Goal: Check status: Check status

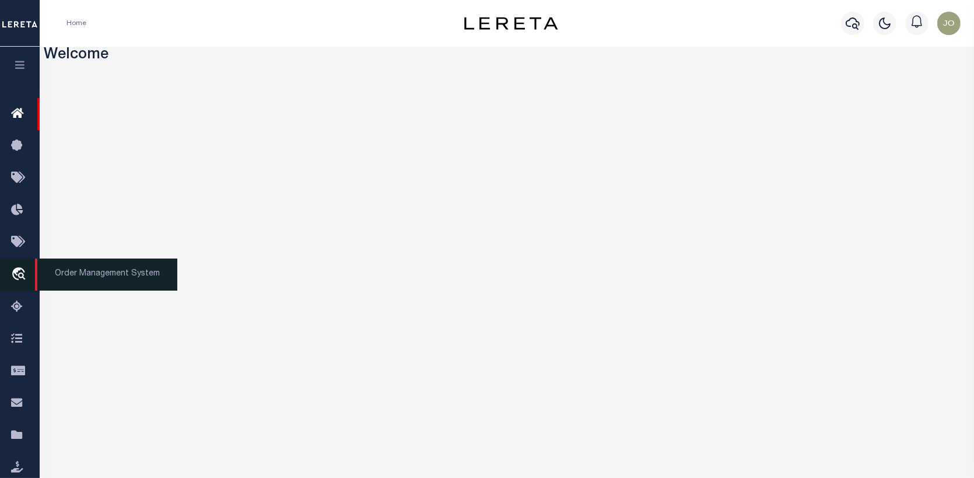
click at [18, 274] on icon "travel_explore" at bounding box center [20, 274] width 19 height 15
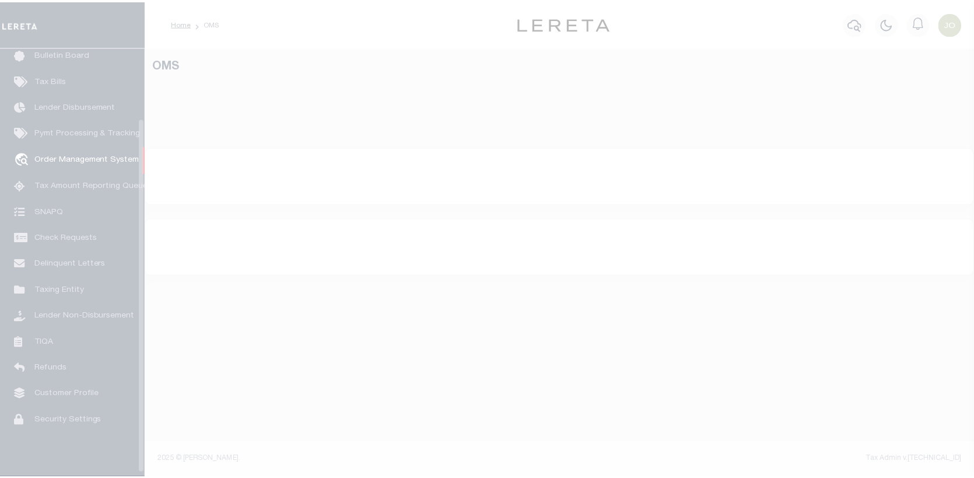
scroll to position [85, 0]
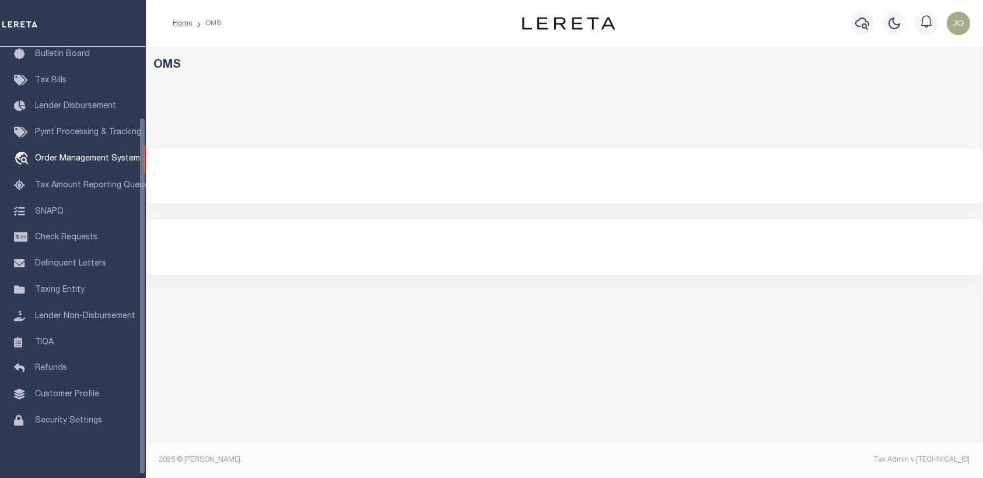
select select "200"
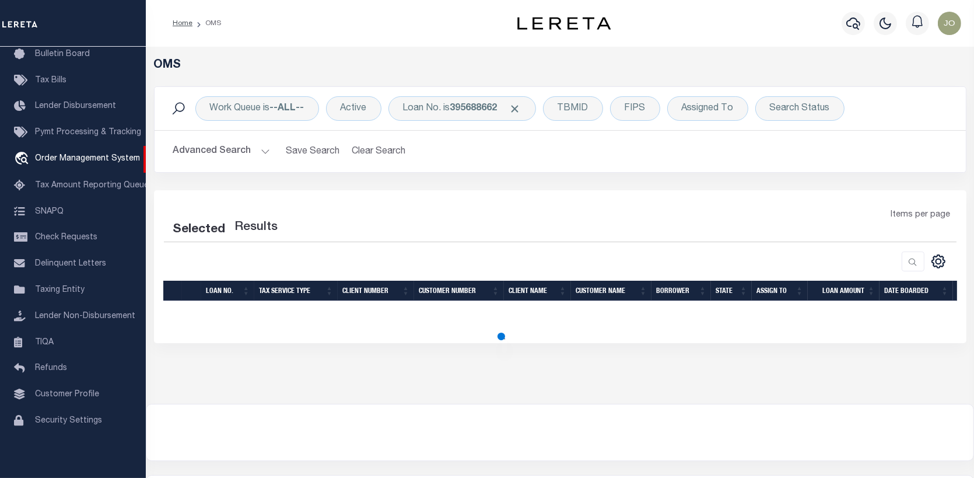
select select "200"
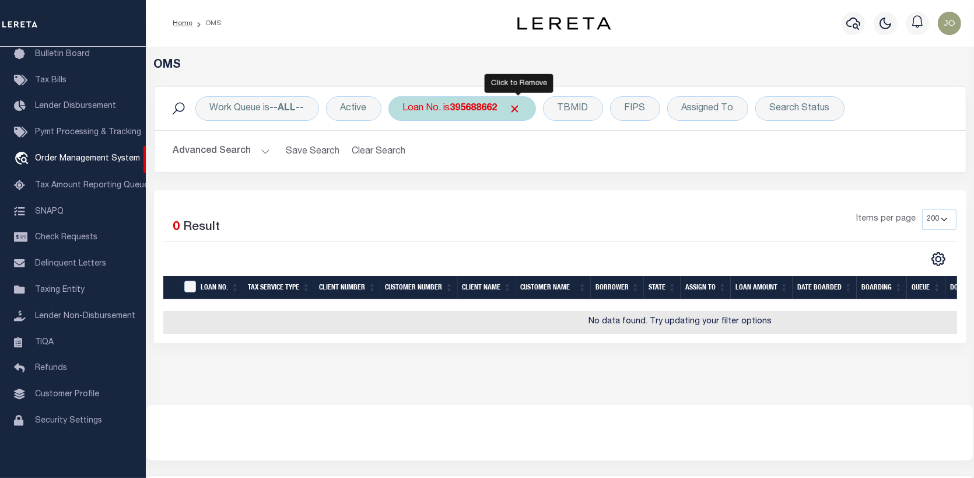
click at [520, 109] on span "Click to Remove" at bounding box center [515, 109] width 12 height 12
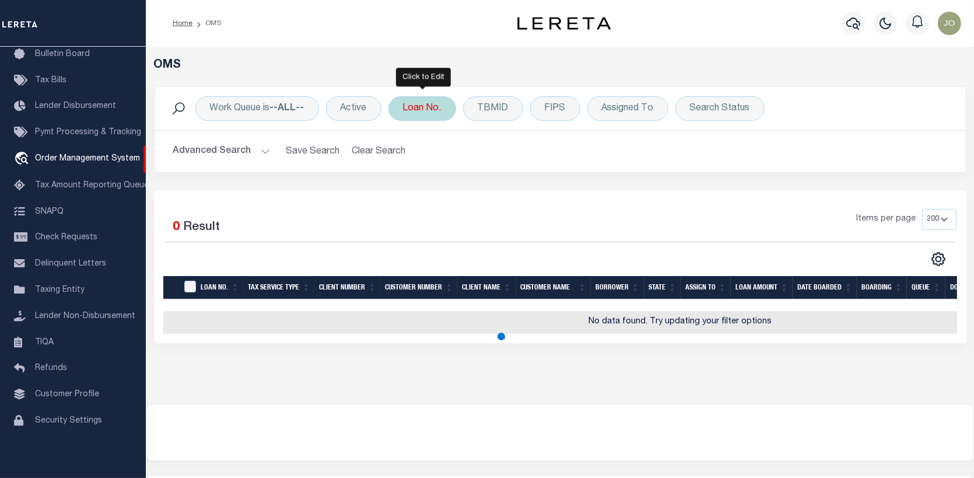
click at [407, 109] on div "Loan No." at bounding box center [423, 108] width 68 height 25
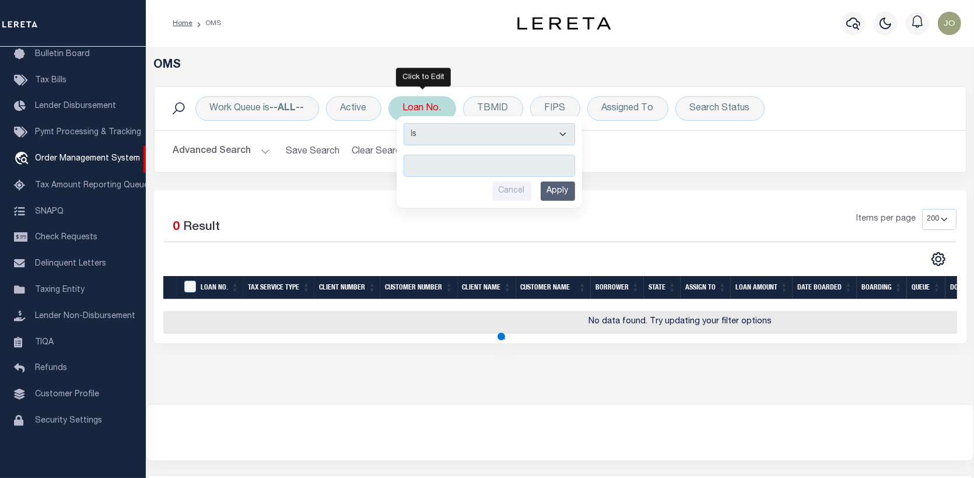
click at [414, 160] on input "text" at bounding box center [490, 166] width 172 height 22
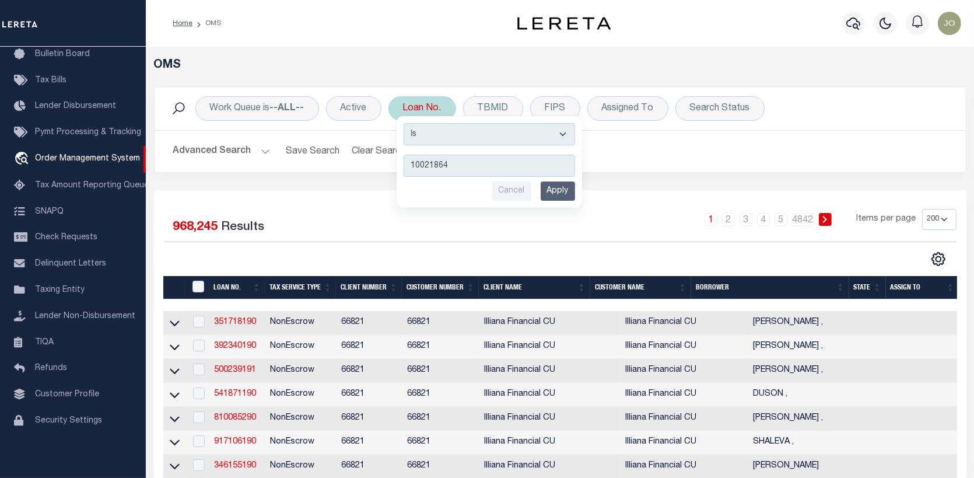
type input "10021864"
click at [554, 186] on input "Apply" at bounding box center [558, 190] width 34 height 19
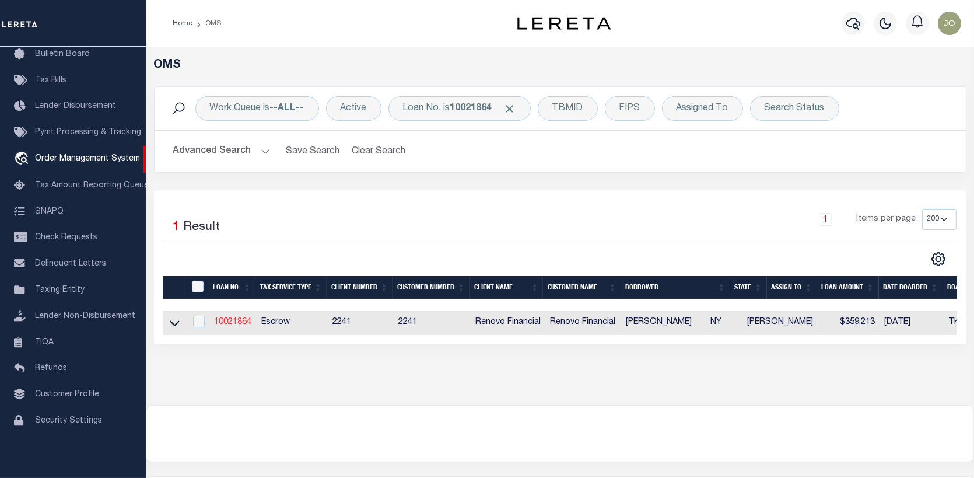
click at [238, 320] on link "10021864" at bounding box center [232, 322] width 37 height 8
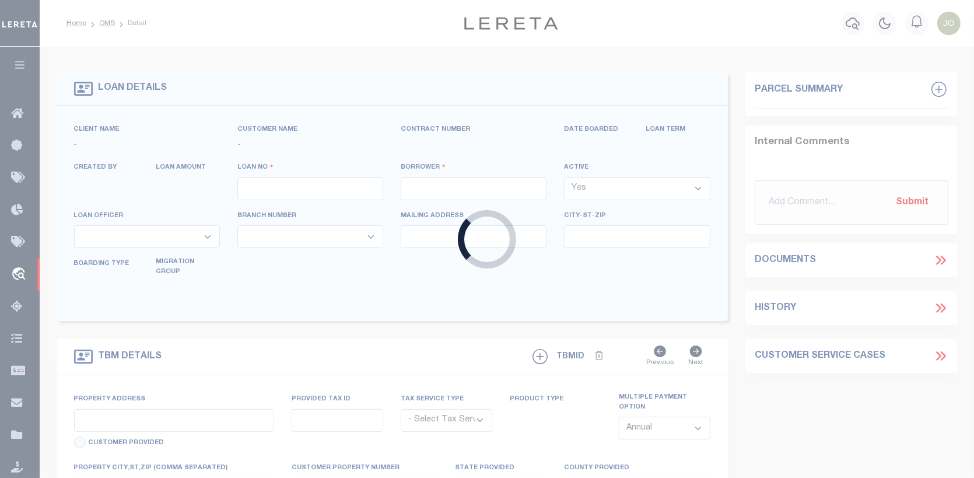
type input "10021864"
type input "[PERSON_NAME]"
select select
type input "[STREET_ADDRESS][PERSON_NAME]"
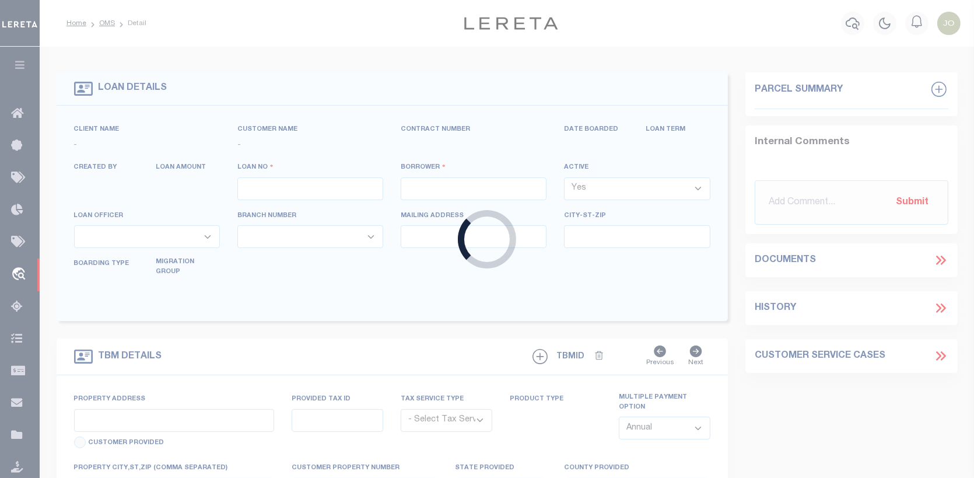
type input "[GEOGRAPHIC_DATA] [GEOGRAPHIC_DATA] 10940"
select select "10"
select select "Escrow"
type input "[STREET_ADDRESS][PERSON_NAME]"
type input "33448900500000010673000000"
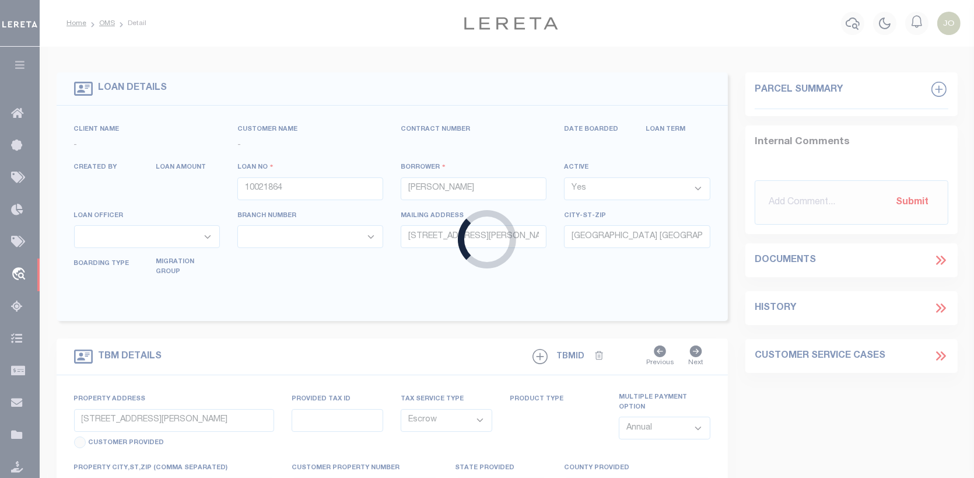
type input "[GEOGRAPHIC_DATA], [GEOGRAPHIC_DATA] 10963"
type input "a0kUS000007f1Ab"
type input "NY"
select select
type textarea "Liability Limited to Customer Provided Parcel"
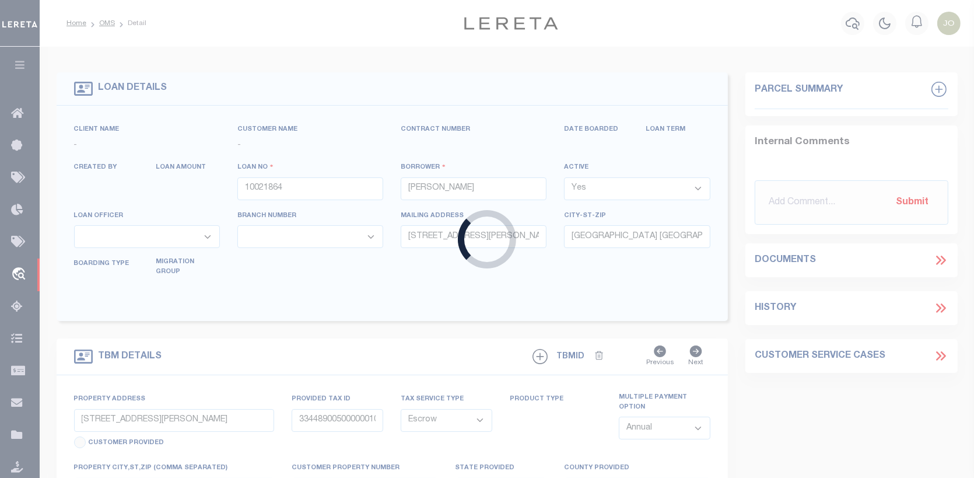
select select "25067"
select select
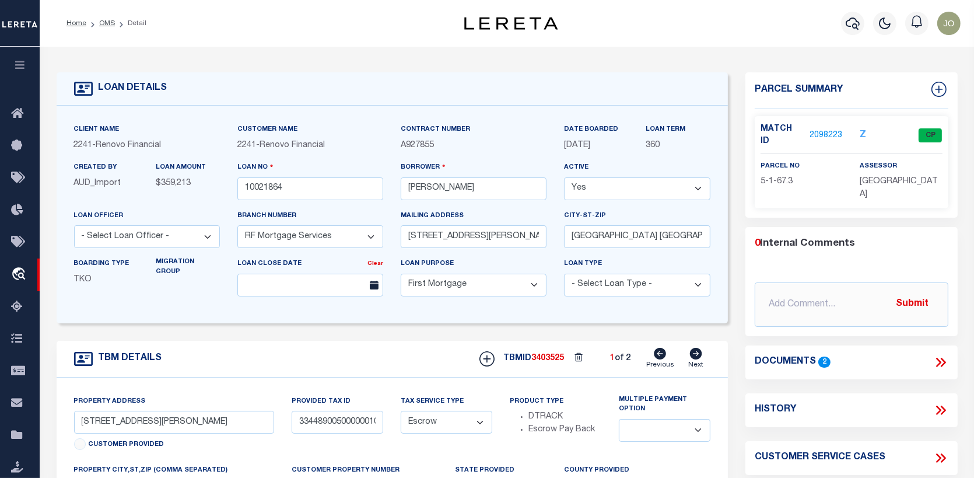
click at [828, 130] on link "2098223" at bounding box center [826, 136] width 33 height 12
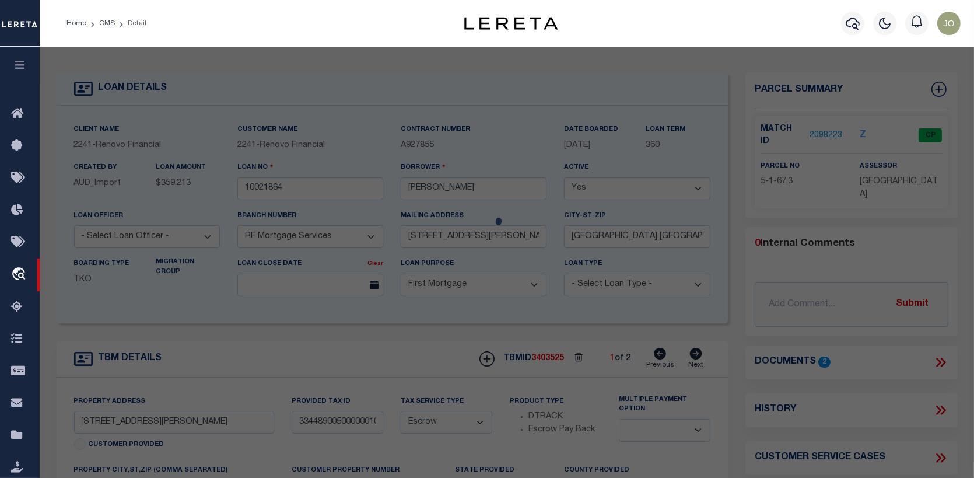
checkbox input "false"
select select "CP"
type input "Opulent Homes Inc."
select select "AGW"
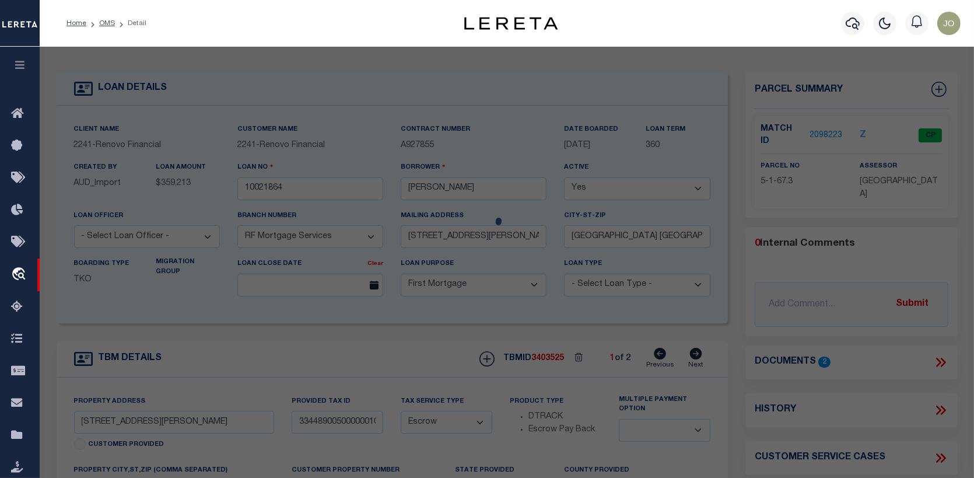
select select
type input "[STREET_ADDRESS][PERSON_NAME]"
checkbox input "false"
type input "[GEOGRAPHIC_DATA]"
type textarea "Lt 3 Lands Of [PERSON_NAME]"
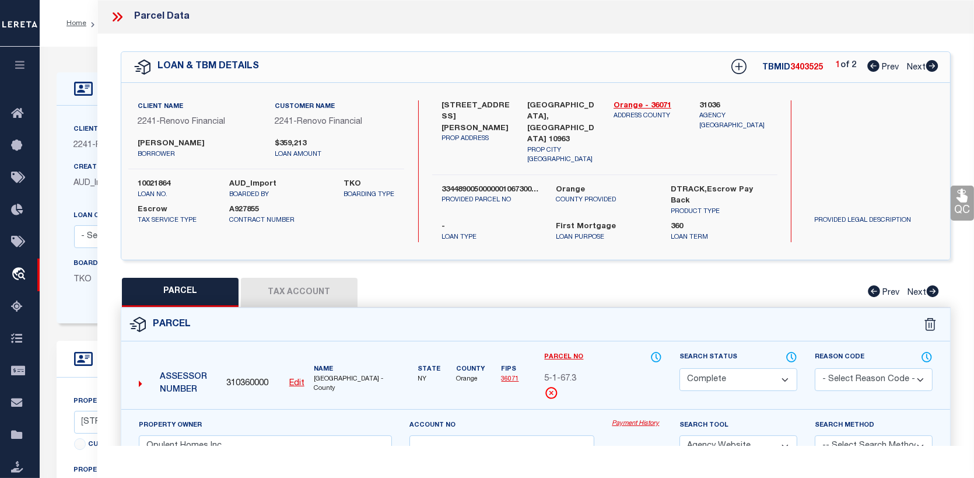
click at [642, 419] on link "Payment History" at bounding box center [637, 424] width 50 height 10
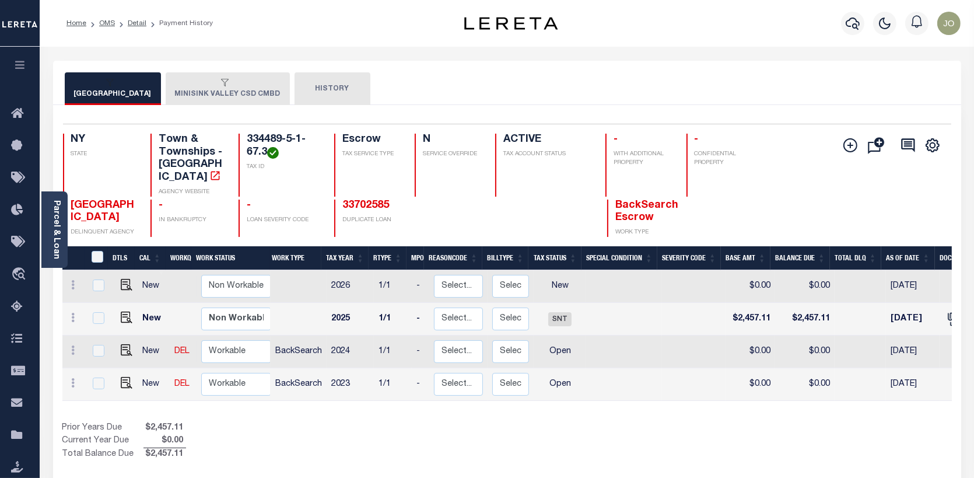
click at [243, 99] on button "MINISINK VALLEY CSD CMBD" at bounding box center [228, 88] width 124 height 33
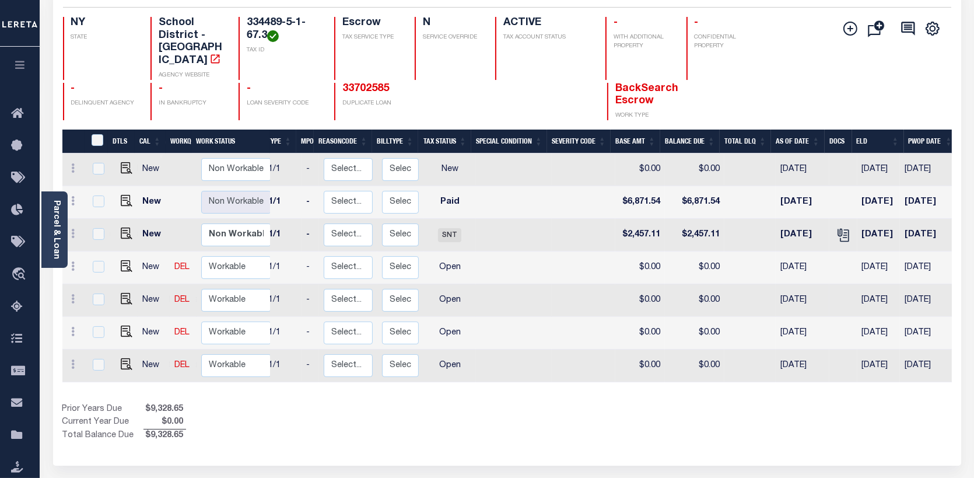
scroll to position [0, 104]
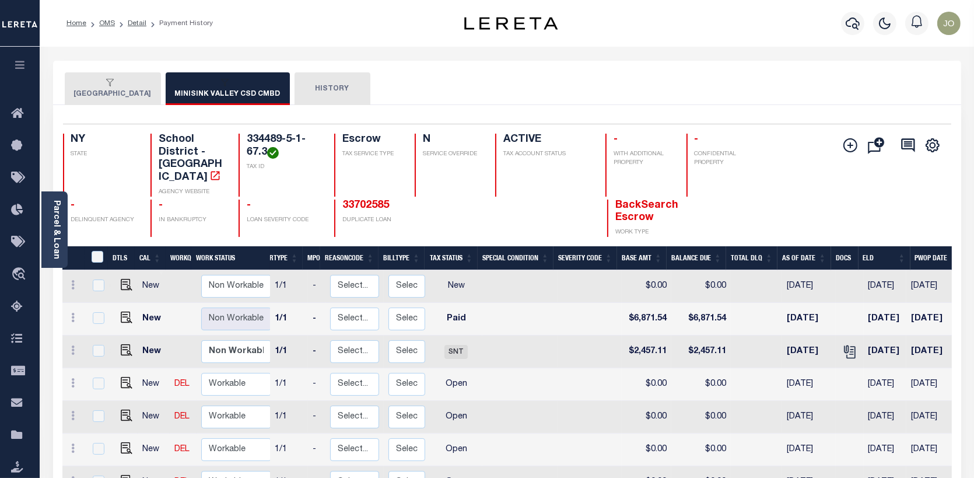
click at [100, 82] on div "button" at bounding box center [110, 83] width 73 height 11
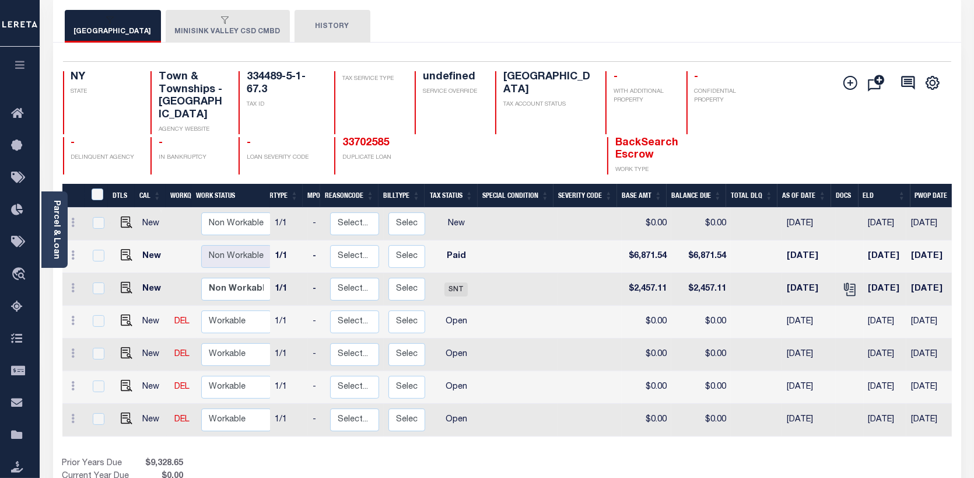
click at [222, 24] on icon "button" at bounding box center [226, 20] width 8 height 8
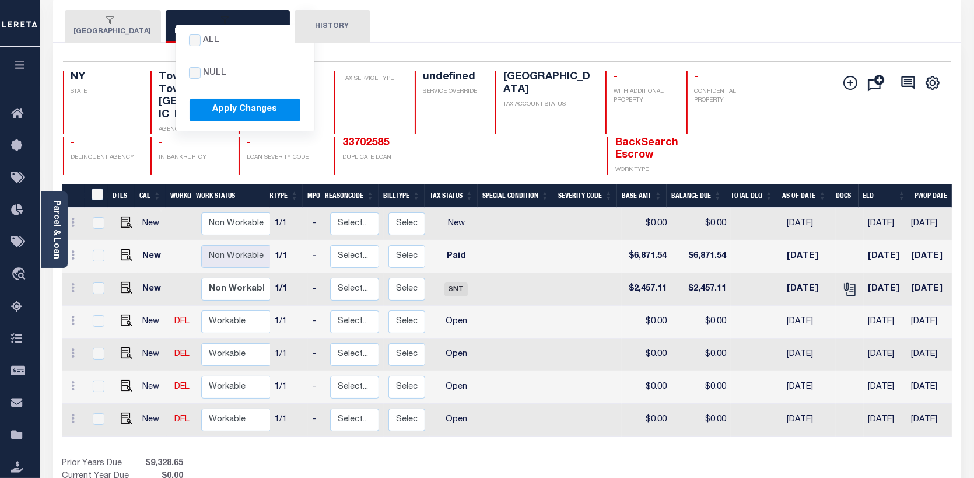
click at [223, 12] on button "All null Apply Changes MINISINK VALLEY CSD CMBD" at bounding box center [228, 26] width 124 height 33
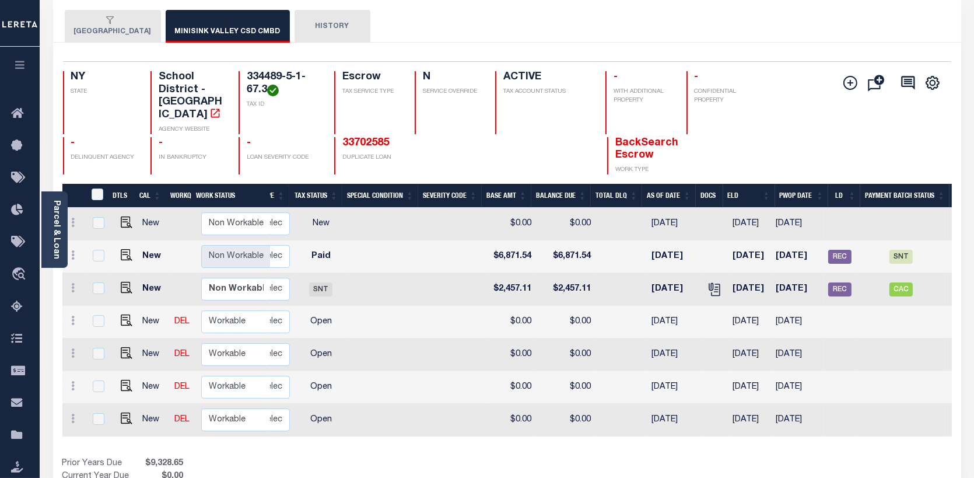
scroll to position [0, 222]
